Goal: Task Accomplishment & Management: Manage account settings

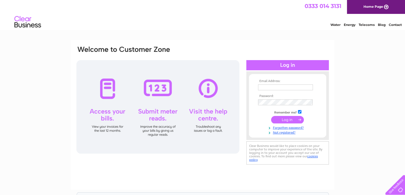
type input "[EMAIL_ADDRESS][DOMAIN_NAME]"
click at [278, 120] on input "submit" at bounding box center [287, 119] width 33 height 7
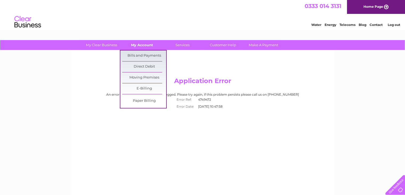
click at [139, 45] on link "My Account" at bounding box center [142, 45] width 44 height 10
click at [137, 53] on link "Bills and Payments" at bounding box center [144, 55] width 44 height 11
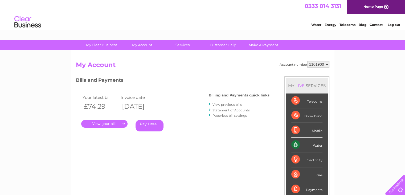
click at [114, 123] on link "." at bounding box center [104, 124] width 46 height 8
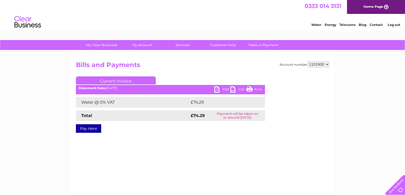
click at [217, 88] on link "PDF" at bounding box center [223, 90] width 16 height 8
